Goal: Book appointment/travel/reservation

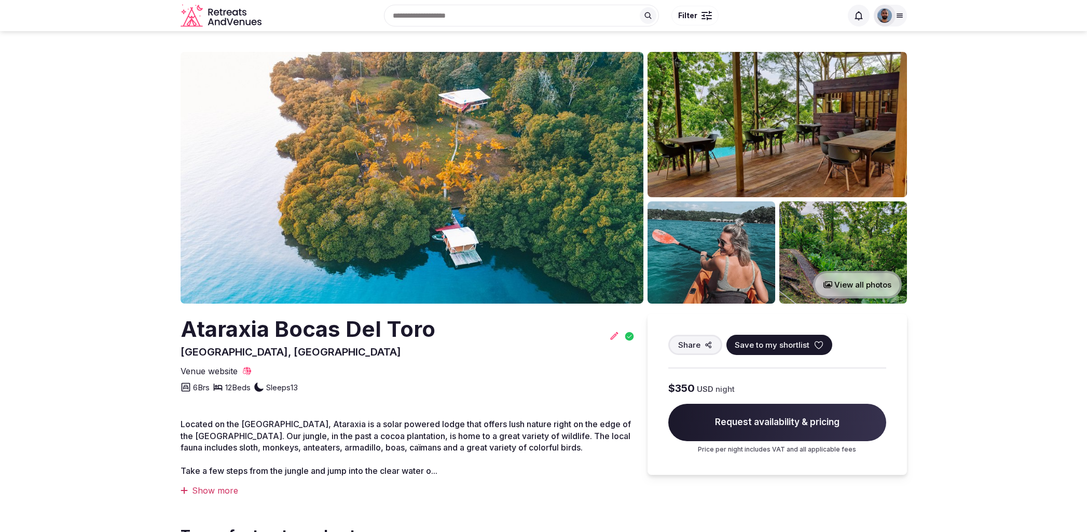
drag, startPoint x: 492, startPoint y: 21, endPoint x: 503, endPoint y: 25, distance: 12.3
click at [492, 21] on input "text" at bounding box center [521, 16] width 275 height 22
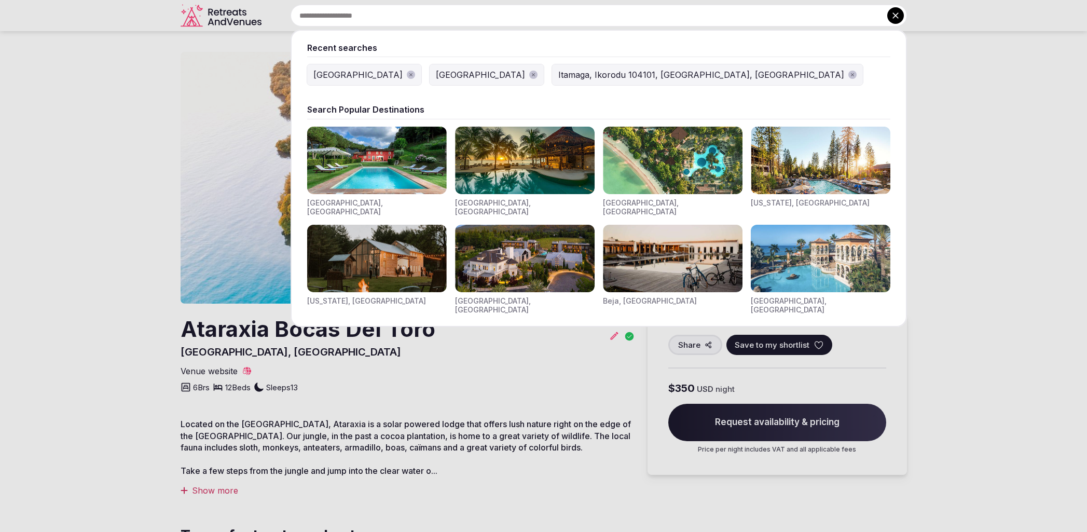
click at [436, 77] on div "[GEOGRAPHIC_DATA]" at bounding box center [480, 74] width 89 height 12
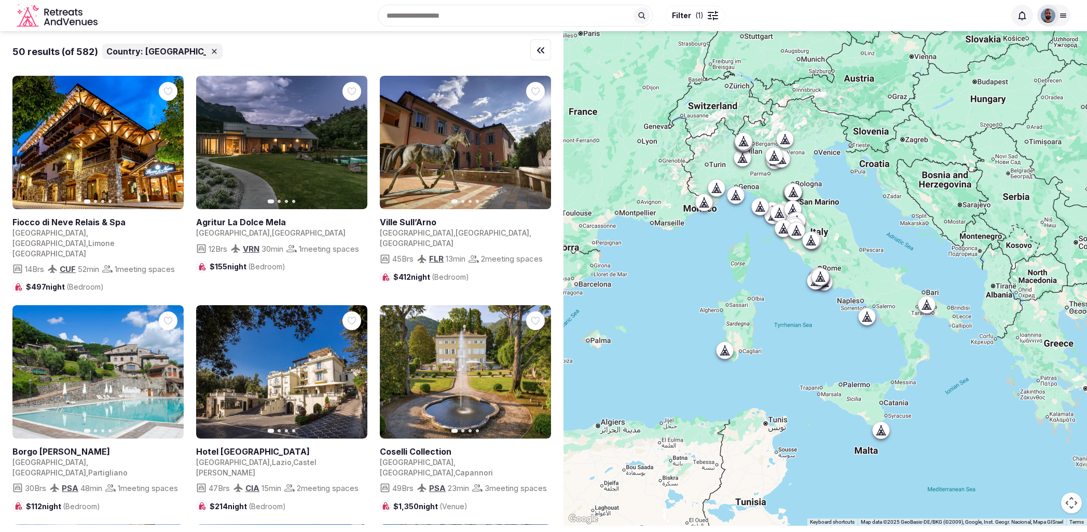
click at [704, 17] on button "Filter ( 1 )" at bounding box center [695, 16] width 60 height 20
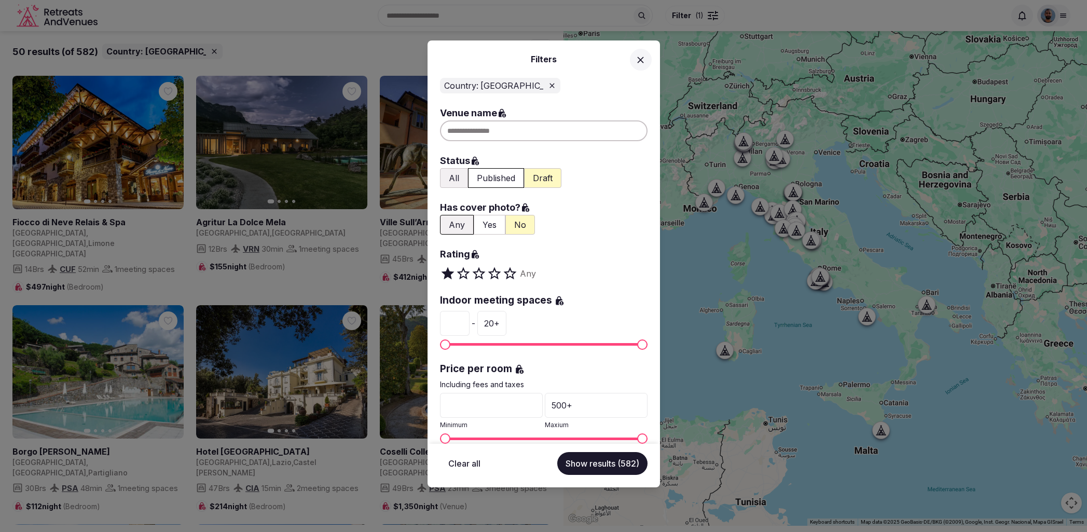
drag, startPoint x: 636, startPoint y: 56, endPoint x: 610, endPoint y: 104, distance: 54.8
click at [636, 56] on icon at bounding box center [640, 59] width 11 height 11
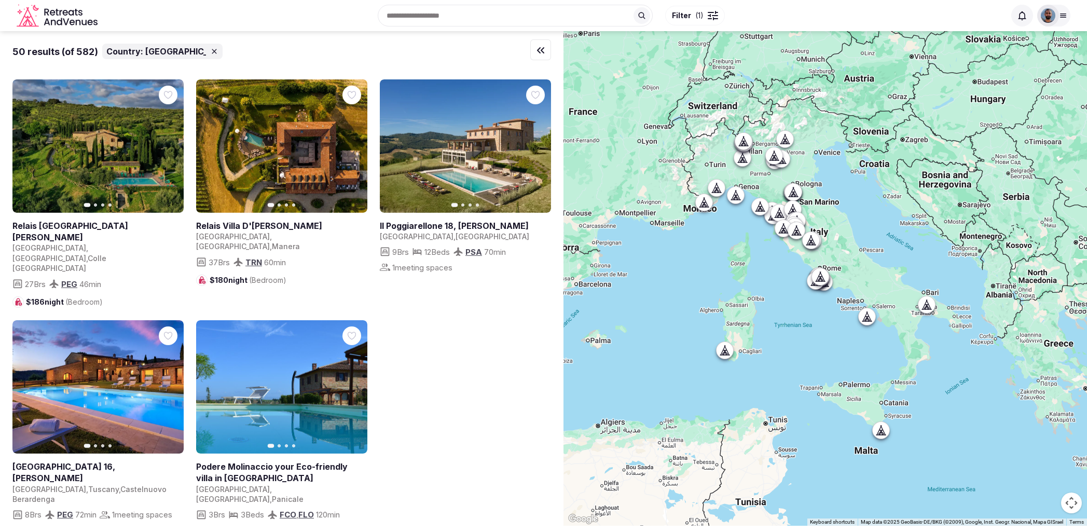
scroll to position [3387, 0]
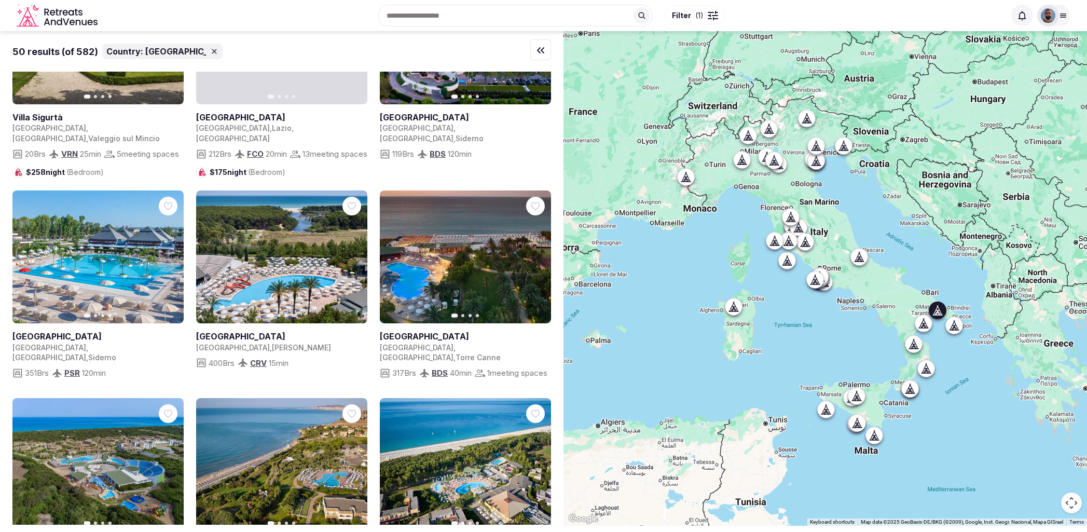
scroll to position [1594, 0]
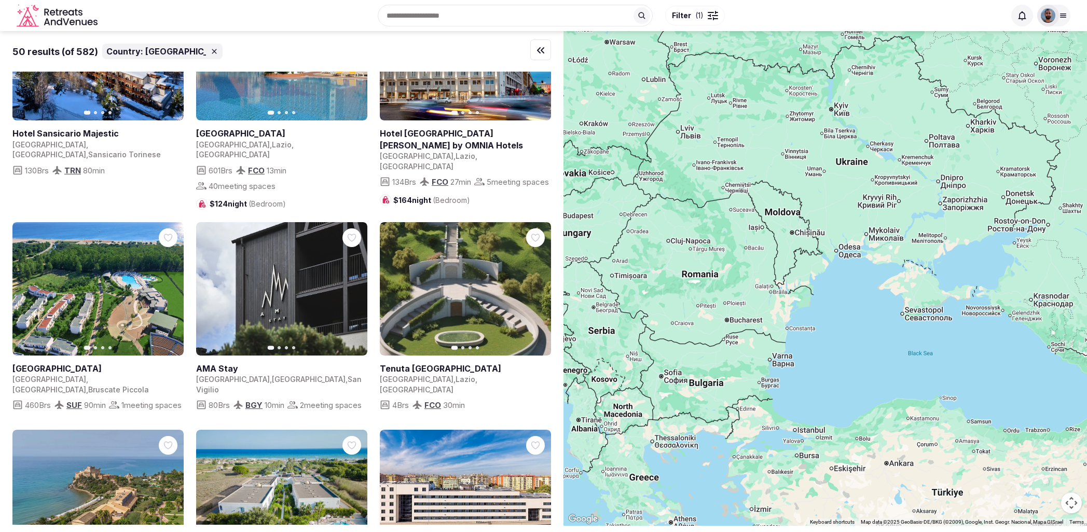
drag, startPoint x: 984, startPoint y: 216, endPoint x: 568, endPoint y: 350, distance: 436.7
click at [568, 350] on div at bounding box center [826, 278] width 524 height 495
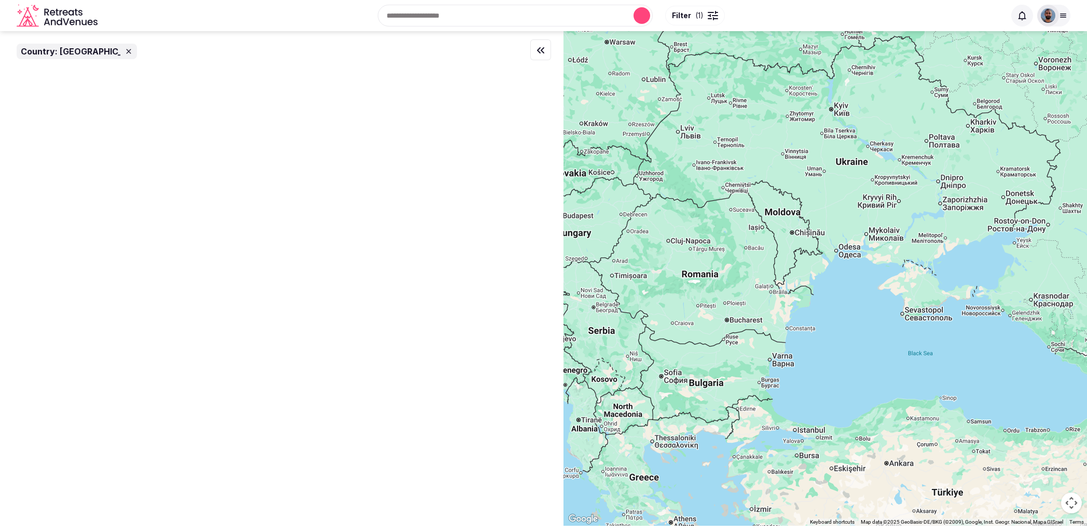
scroll to position [0, 0]
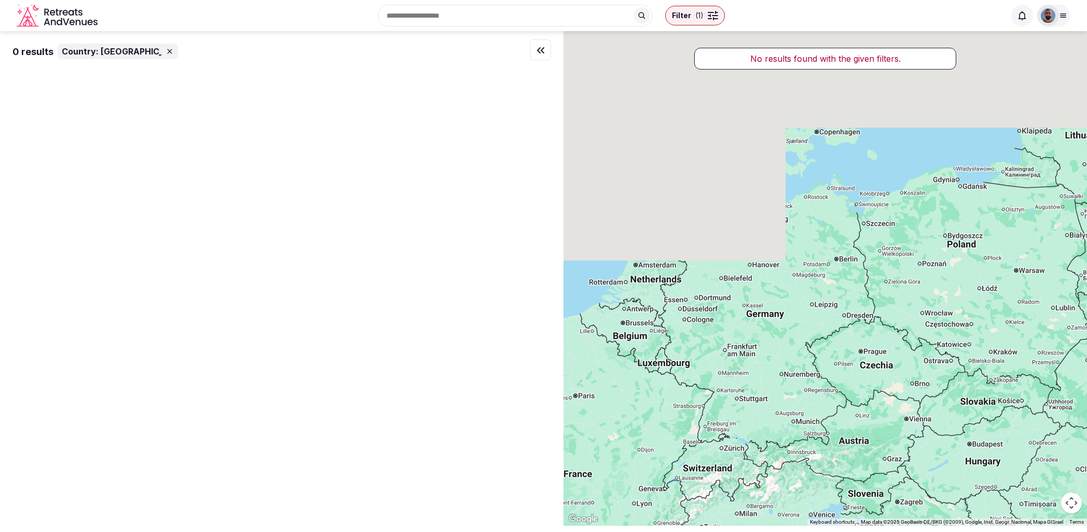
drag, startPoint x: 692, startPoint y: 260, endPoint x: 1081, endPoint y: 469, distance: 441.3
click at [1081, 469] on div at bounding box center [826, 278] width 524 height 495
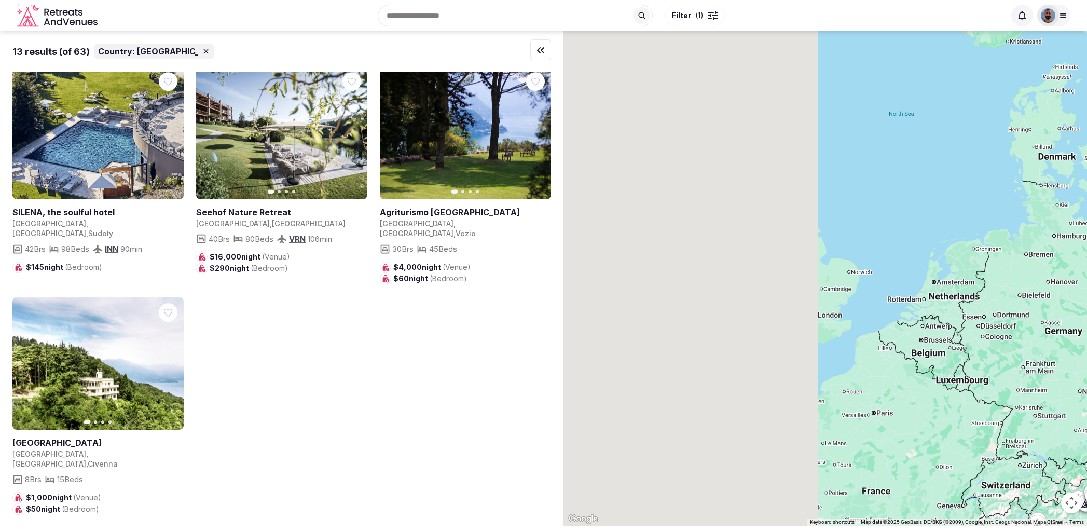
scroll to position [675, 0]
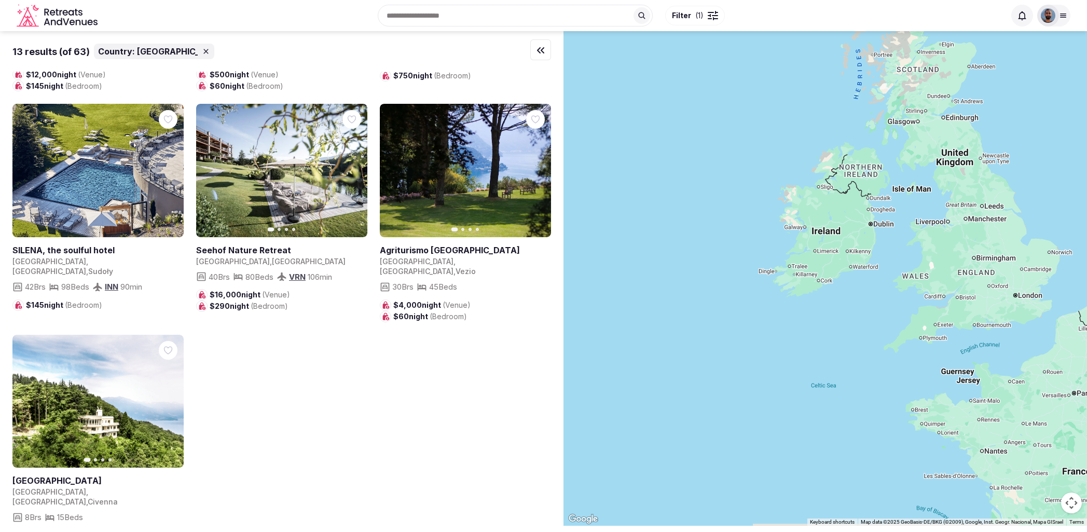
drag, startPoint x: 776, startPoint y: 336, endPoint x: 1148, endPoint y: 314, distance: 372.7
click at [1087, 314] on html "Recent searches [GEOGRAPHIC_DATA] [GEOGRAPHIC_DATA] [GEOGRAPHIC_DATA], [GEOGRAP…" at bounding box center [543, 266] width 1087 height 532
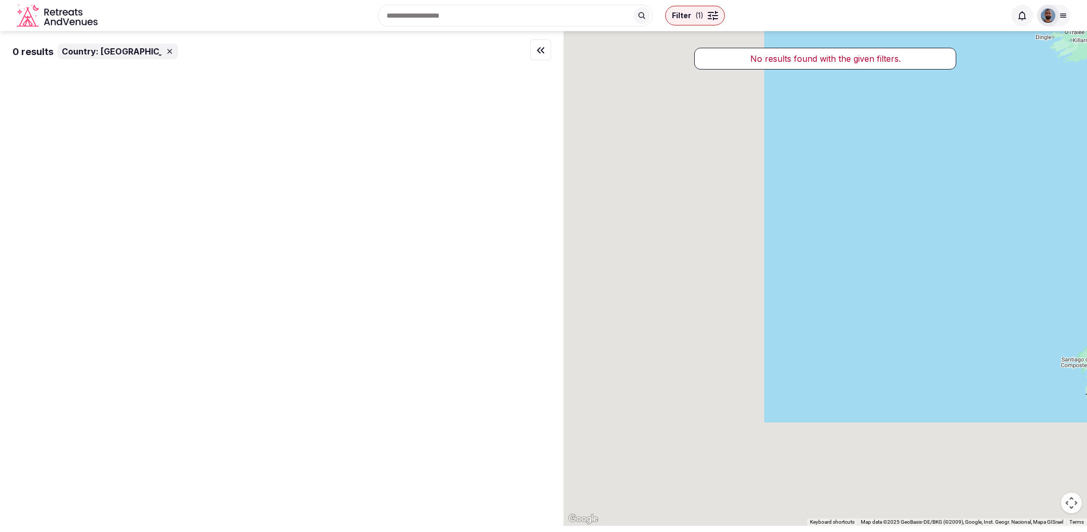
drag, startPoint x: 772, startPoint y: 388, endPoint x: 1073, endPoint y: 153, distance: 382.2
click at [1081, 143] on div at bounding box center [826, 278] width 524 height 495
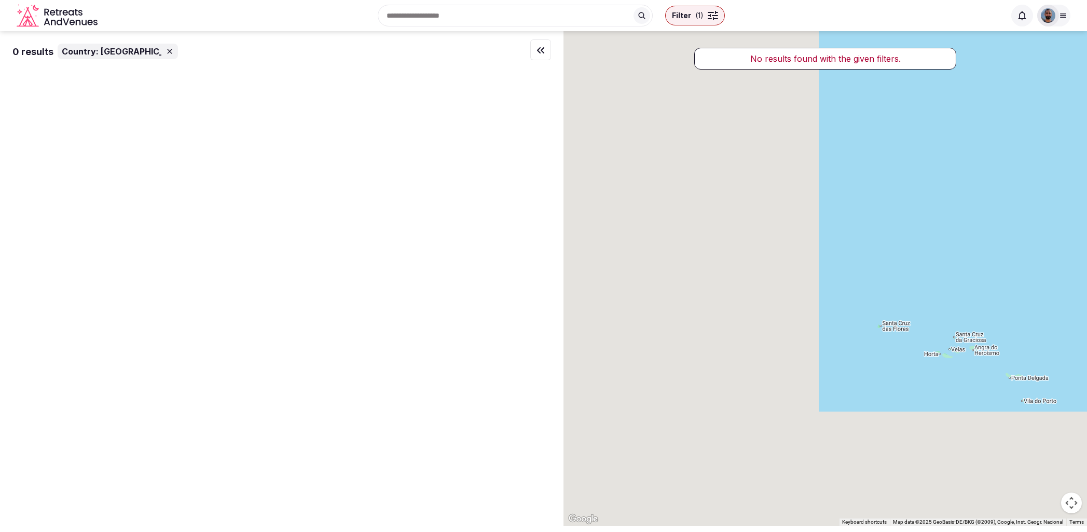
drag, startPoint x: 801, startPoint y: 320, endPoint x: 1089, endPoint y: 185, distance: 318.5
click at [1087, 185] on html "Recent searches [GEOGRAPHIC_DATA] [GEOGRAPHIC_DATA] [GEOGRAPHIC_DATA], [GEOGRAP…" at bounding box center [543, 266] width 1087 height 532
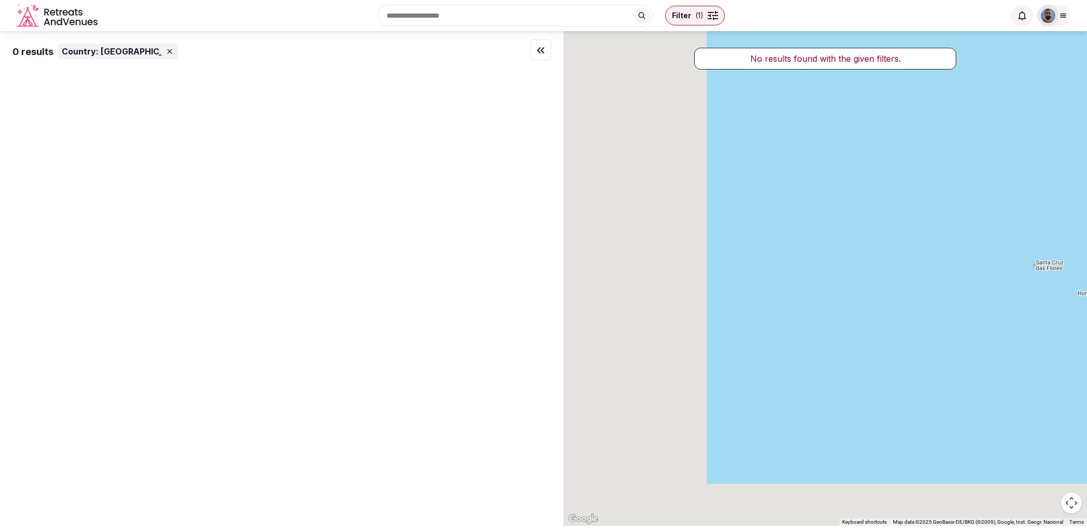
drag, startPoint x: 787, startPoint y: 362, endPoint x: 1026, endPoint y: 274, distance: 254.8
click at [1056, 260] on div at bounding box center [826, 278] width 524 height 495
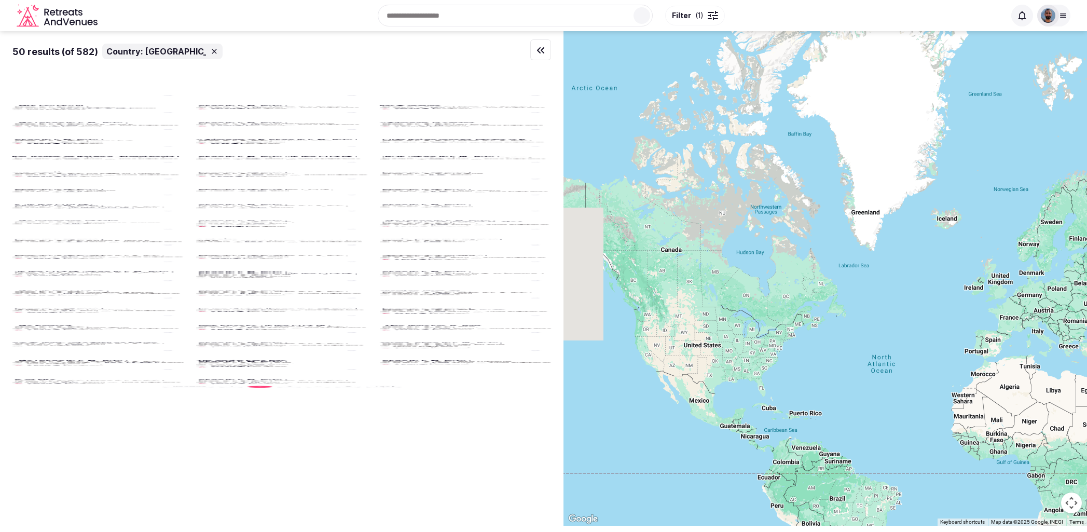
drag, startPoint x: 715, startPoint y: 292, endPoint x: 749, endPoint y: 291, distance: 34.8
click at [749, 291] on div at bounding box center [826, 278] width 524 height 495
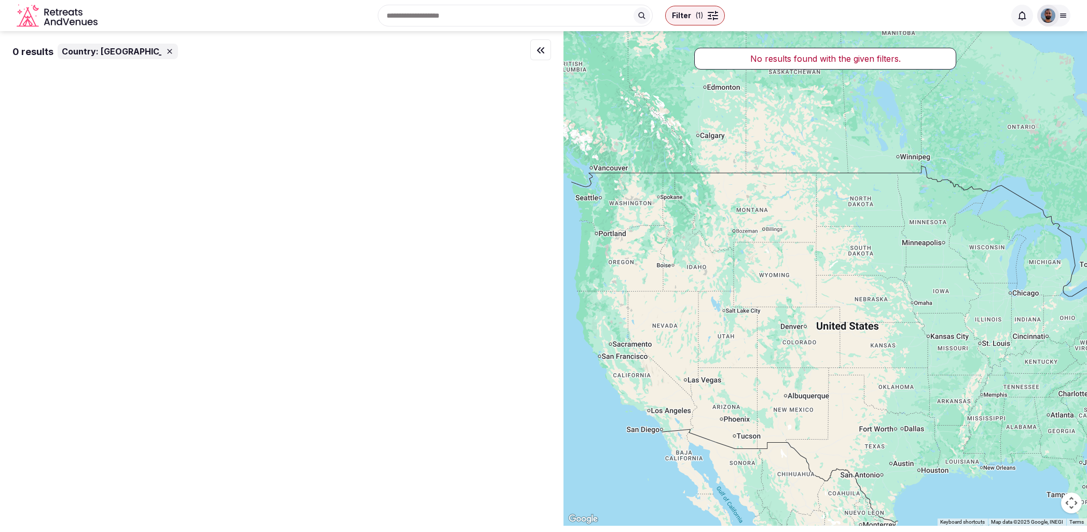
drag, startPoint x: 773, startPoint y: 334, endPoint x: 746, endPoint y: 345, distance: 29.6
click at [746, 345] on div at bounding box center [826, 278] width 524 height 495
click at [166, 49] on icon at bounding box center [170, 51] width 8 height 8
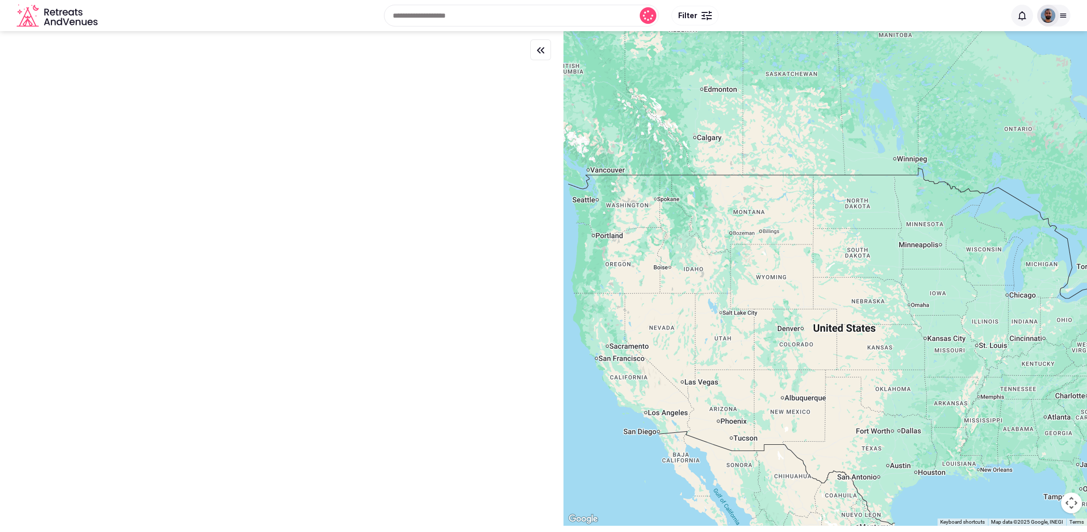
drag, startPoint x: 834, startPoint y: 342, endPoint x: 809, endPoint y: 356, distance: 28.8
click at [809, 356] on div at bounding box center [826, 278] width 524 height 495
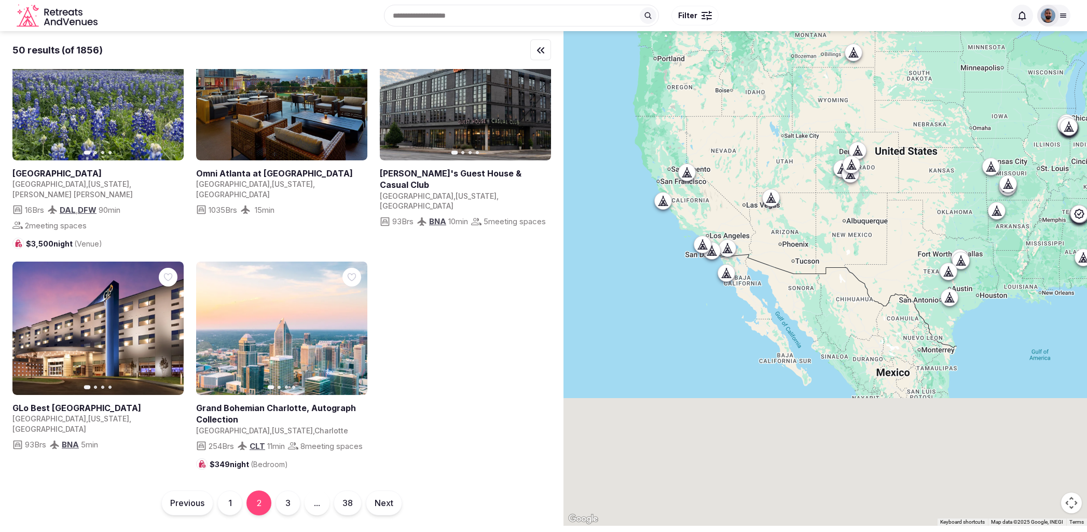
scroll to position [3477, 0]
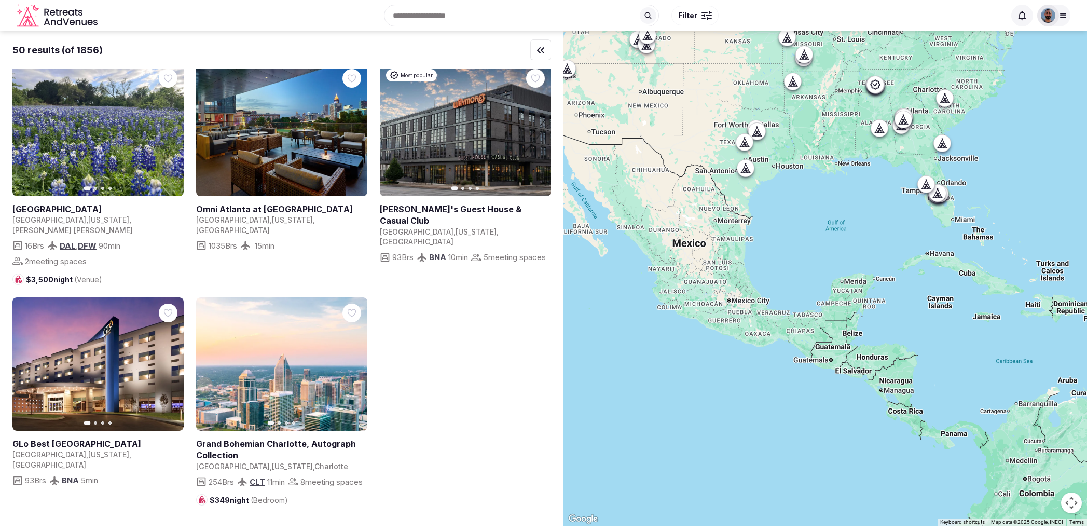
drag, startPoint x: 677, startPoint y: 437, endPoint x: 562, endPoint y: 115, distance: 342.5
click at [562, 115] on div "50 results (of 1856) Previous slide Next slide Trumbull & [PERSON_NAME][GEOGRAP…" at bounding box center [543, 278] width 1087 height 495
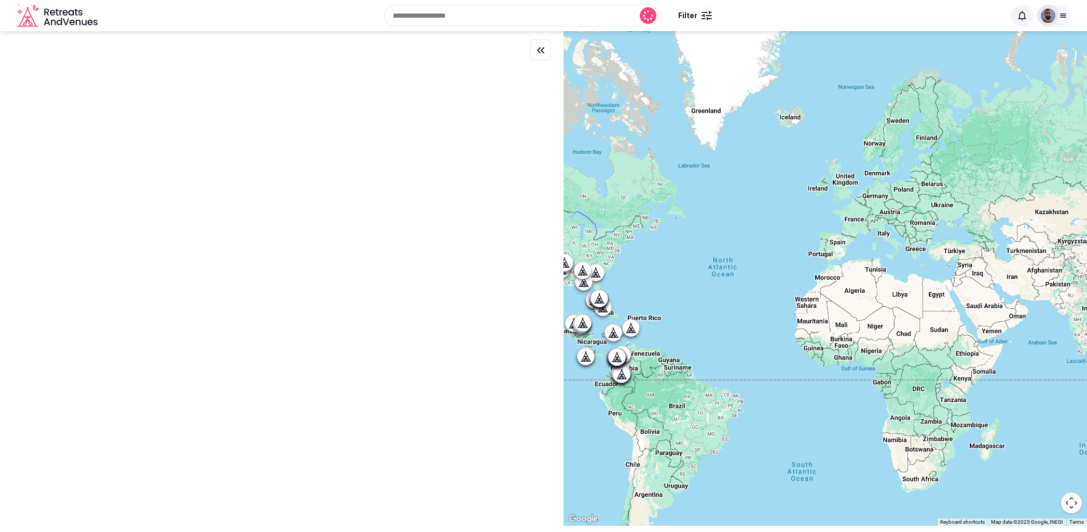
scroll to position [0, 0]
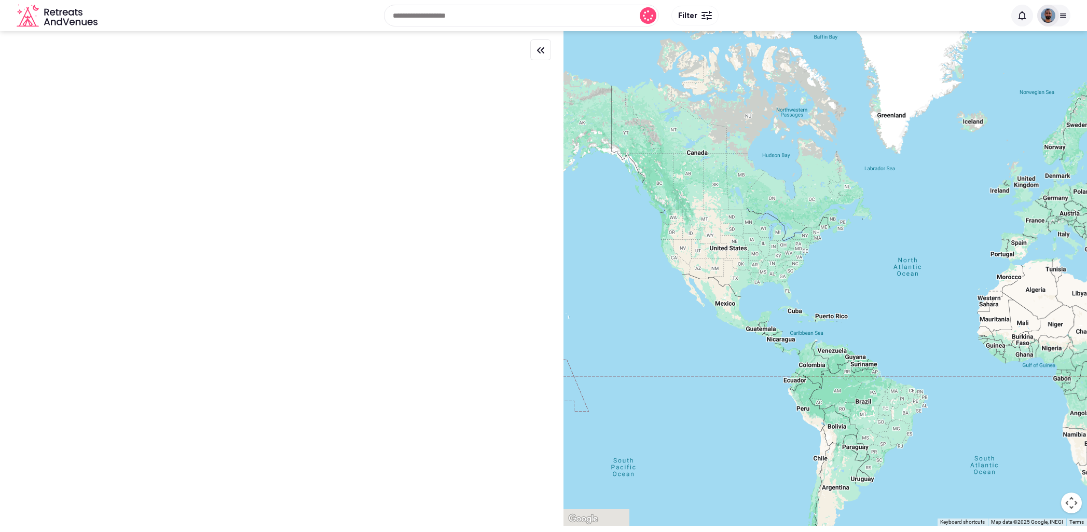
drag, startPoint x: 676, startPoint y: 323, endPoint x: 868, endPoint y: 321, distance: 192.0
click at [868, 321] on div at bounding box center [826, 278] width 524 height 495
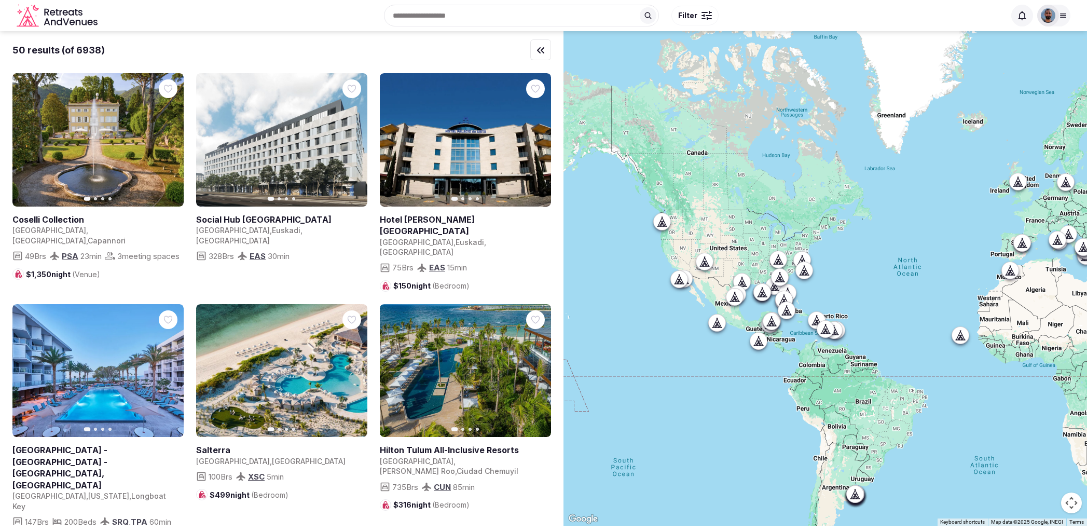
click at [691, 14] on span "Filter" at bounding box center [687, 15] width 19 height 10
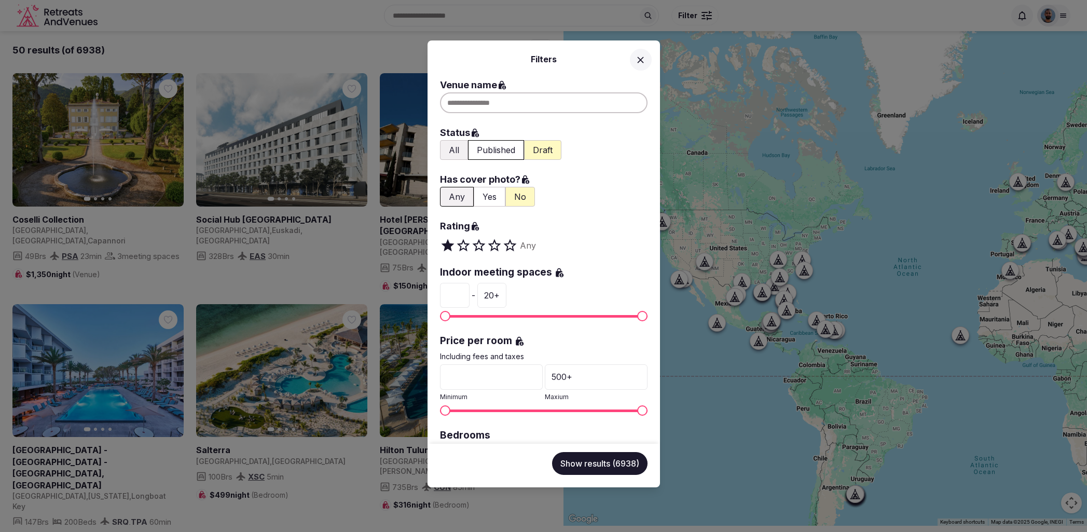
click at [554, 94] on div at bounding box center [544, 102] width 208 height 21
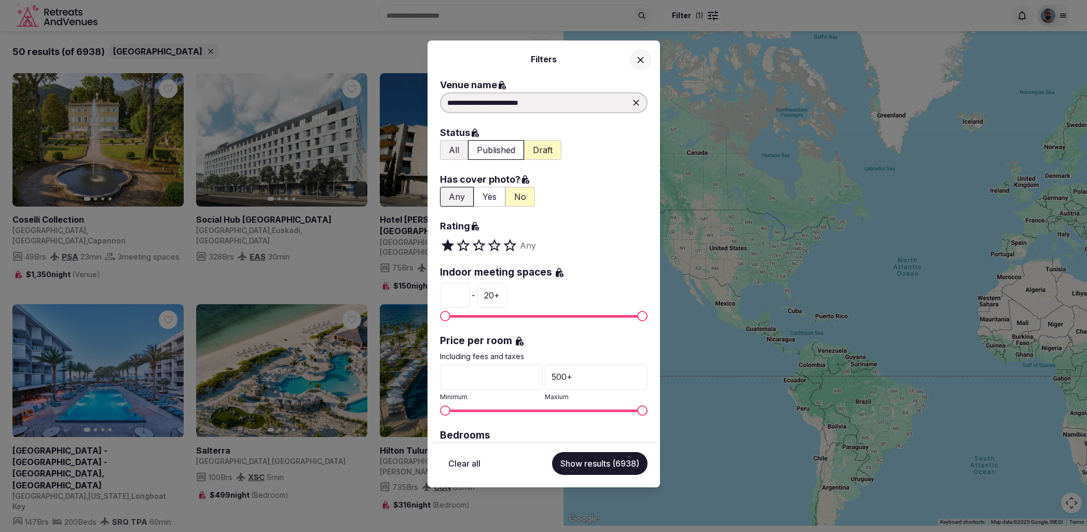
type input "**********"
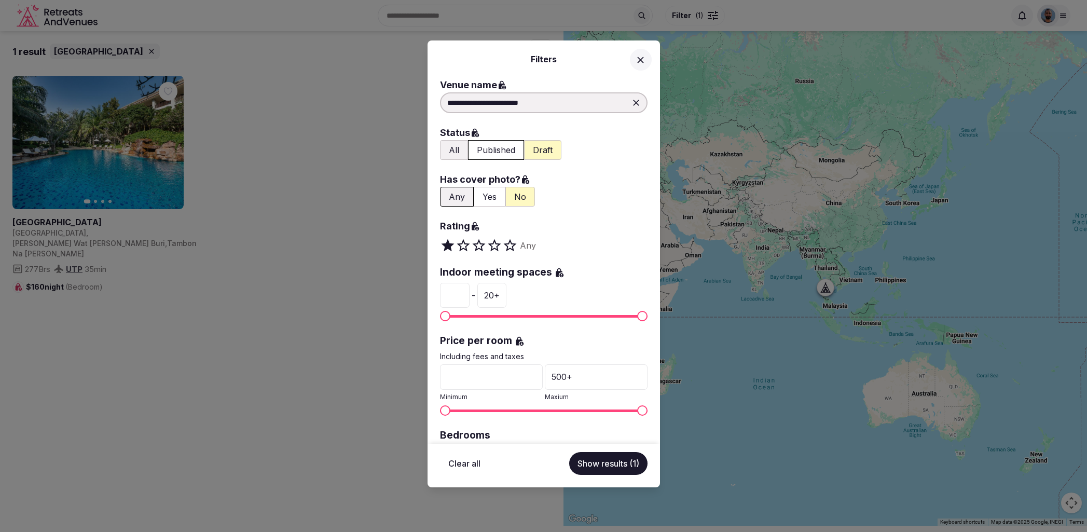
click at [639, 61] on icon at bounding box center [640, 59] width 11 height 11
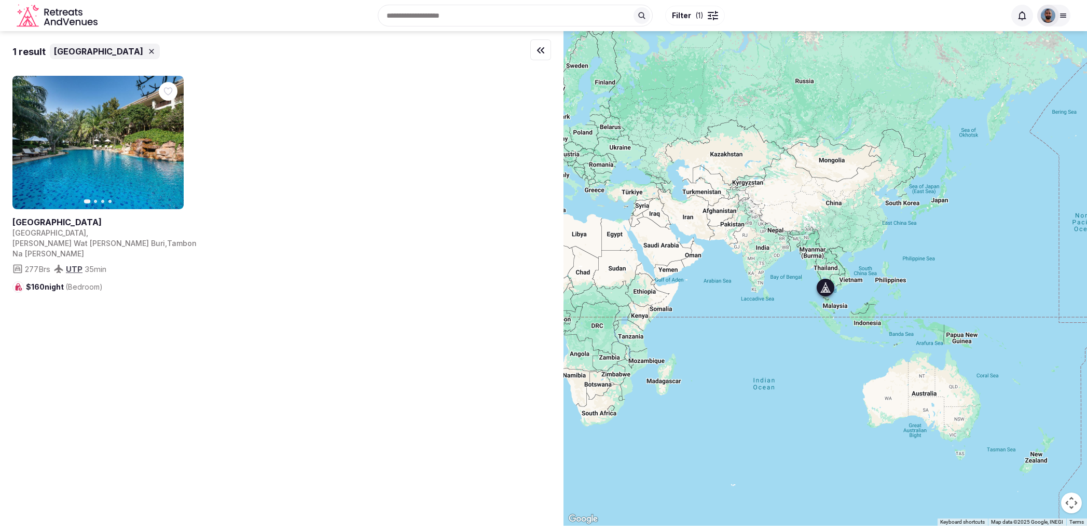
click at [167, 143] on icon "button" at bounding box center [169, 143] width 8 height 8
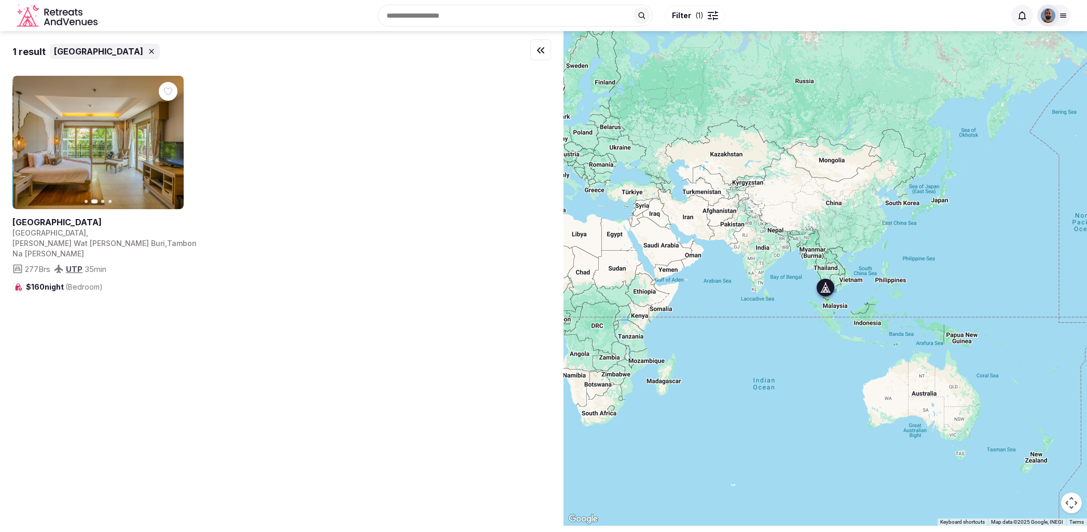
click at [167, 143] on icon "button" at bounding box center [169, 143] width 8 height 8
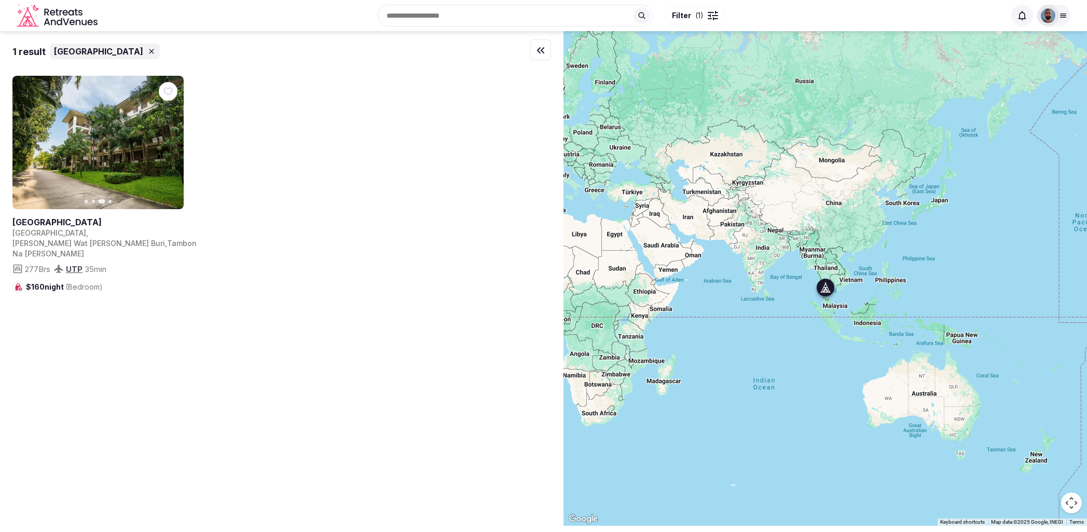
click at [168, 143] on icon "button" at bounding box center [169, 143] width 8 height 8
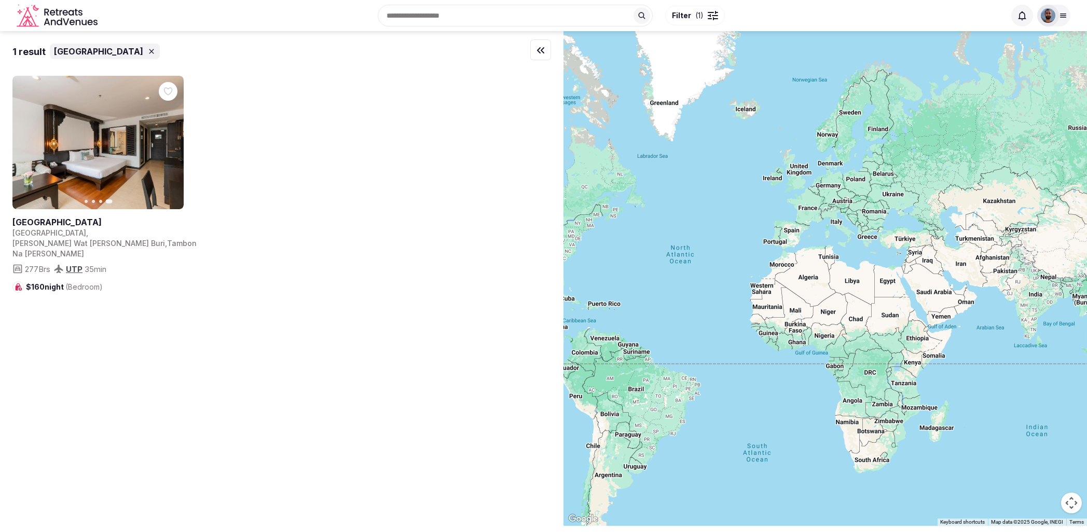
drag, startPoint x: 666, startPoint y: 189, endPoint x: 939, endPoint y: 242, distance: 278.0
click at [939, 235] on div at bounding box center [826, 278] width 524 height 495
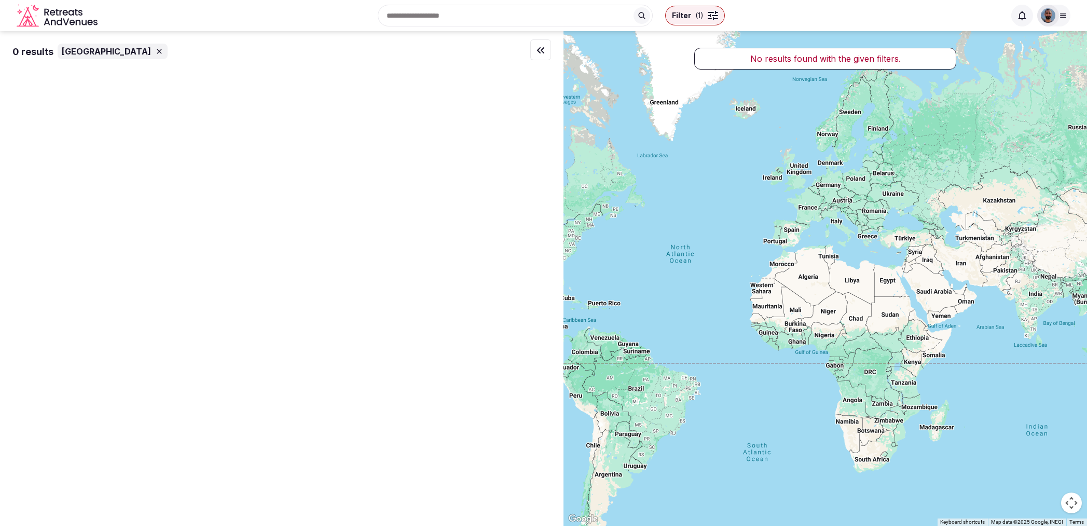
click at [163, 50] on icon at bounding box center [159, 51] width 8 height 8
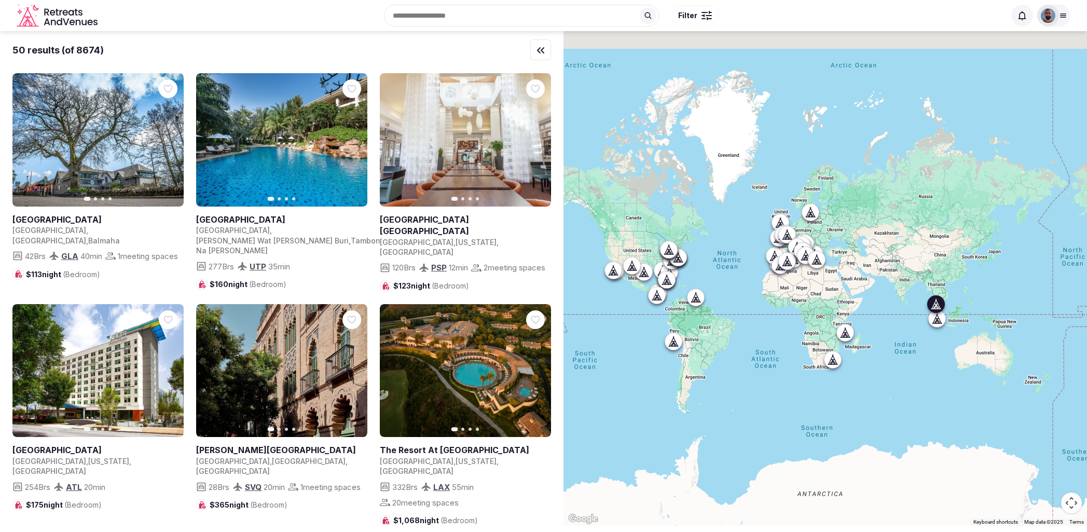
click at [292, 168] on link at bounding box center [281, 139] width 171 height 133
